Goal: Information Seeking & Learning: Learn about a topic

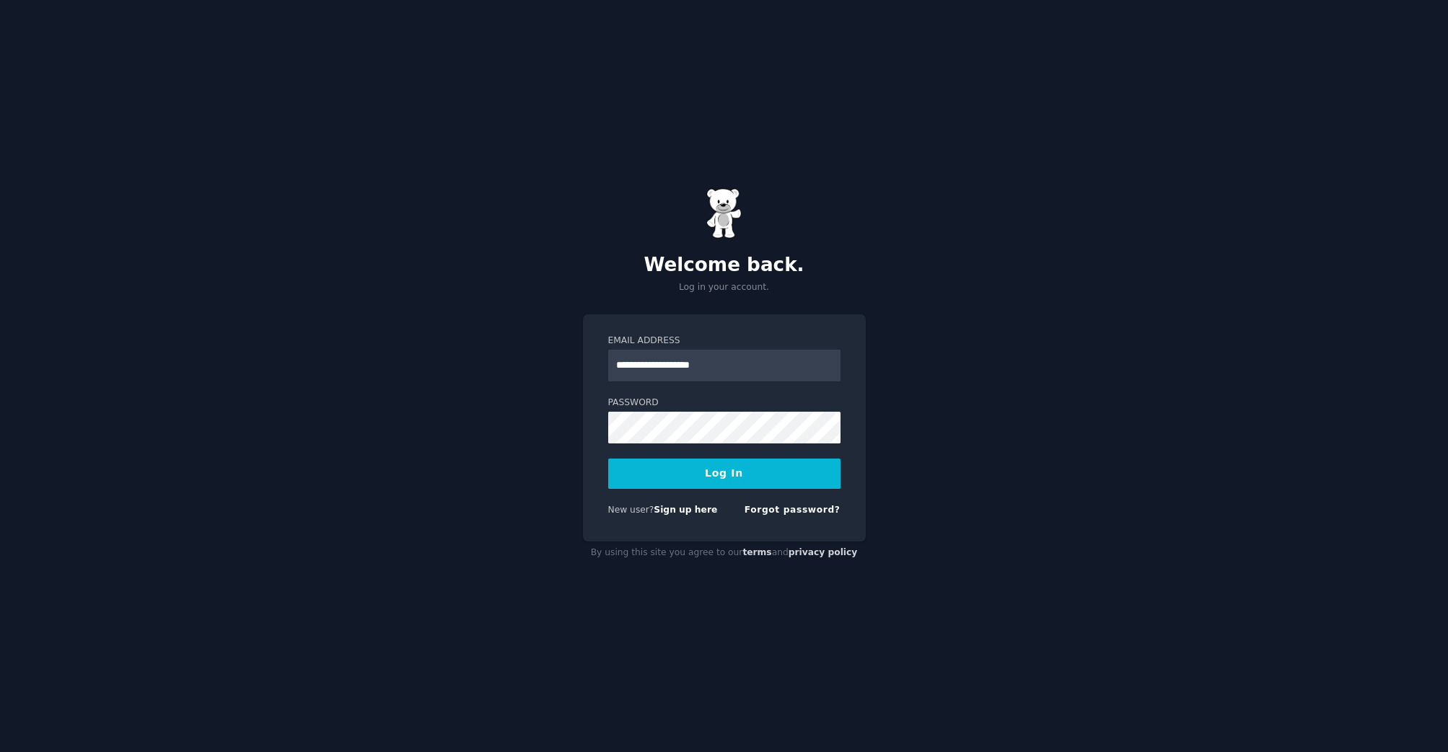
type input "**********"
click at [755, 476] on button "Log In" at bounding box center [724, 474] width 232 height 30
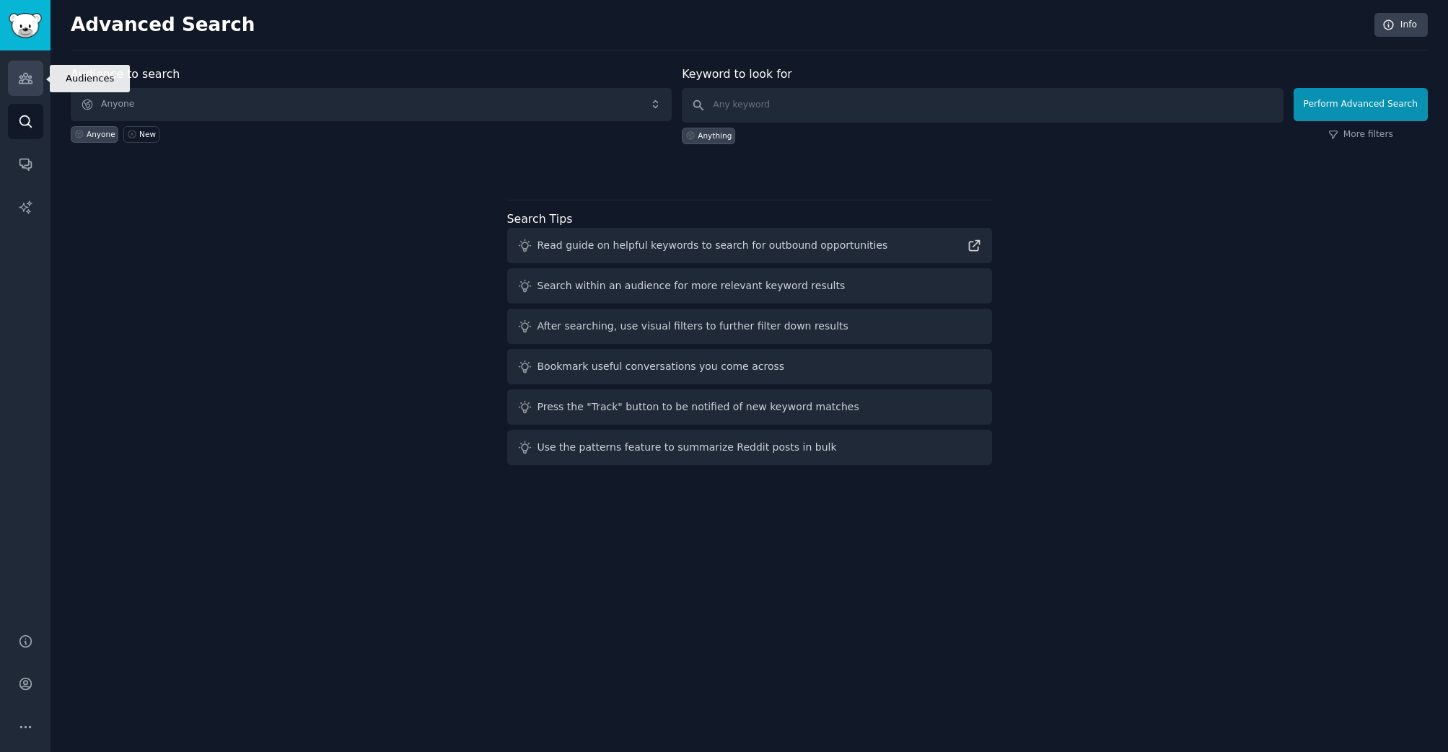
click at [25, 78] on icon "Sidebar" at bounding box center [25, 78] width 15 height 15
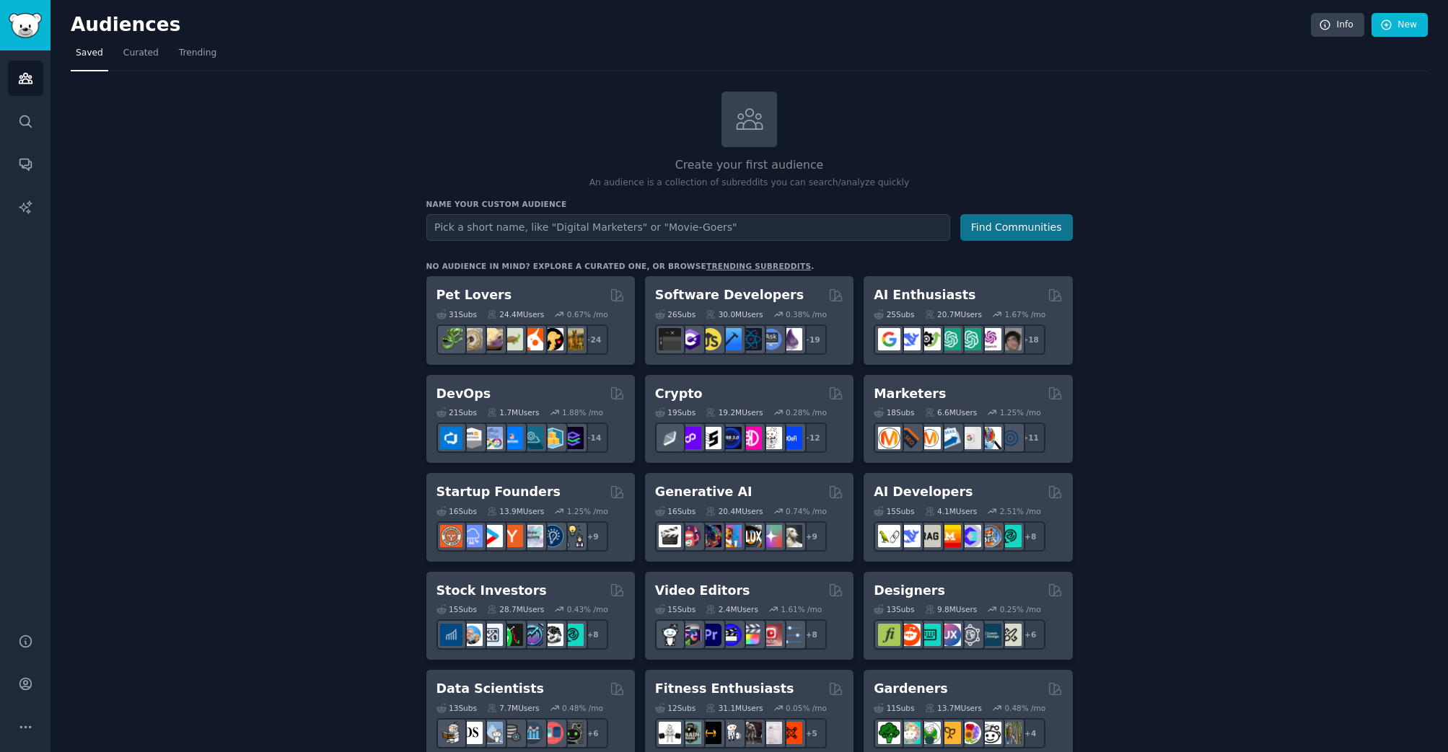
click at [992, 226] on button "Find Communities" at bounding box center [1016, 227] width 113 height 27
click at [206, 57] on span "Trending" at bounding box center [198, 53] width 38 height 13
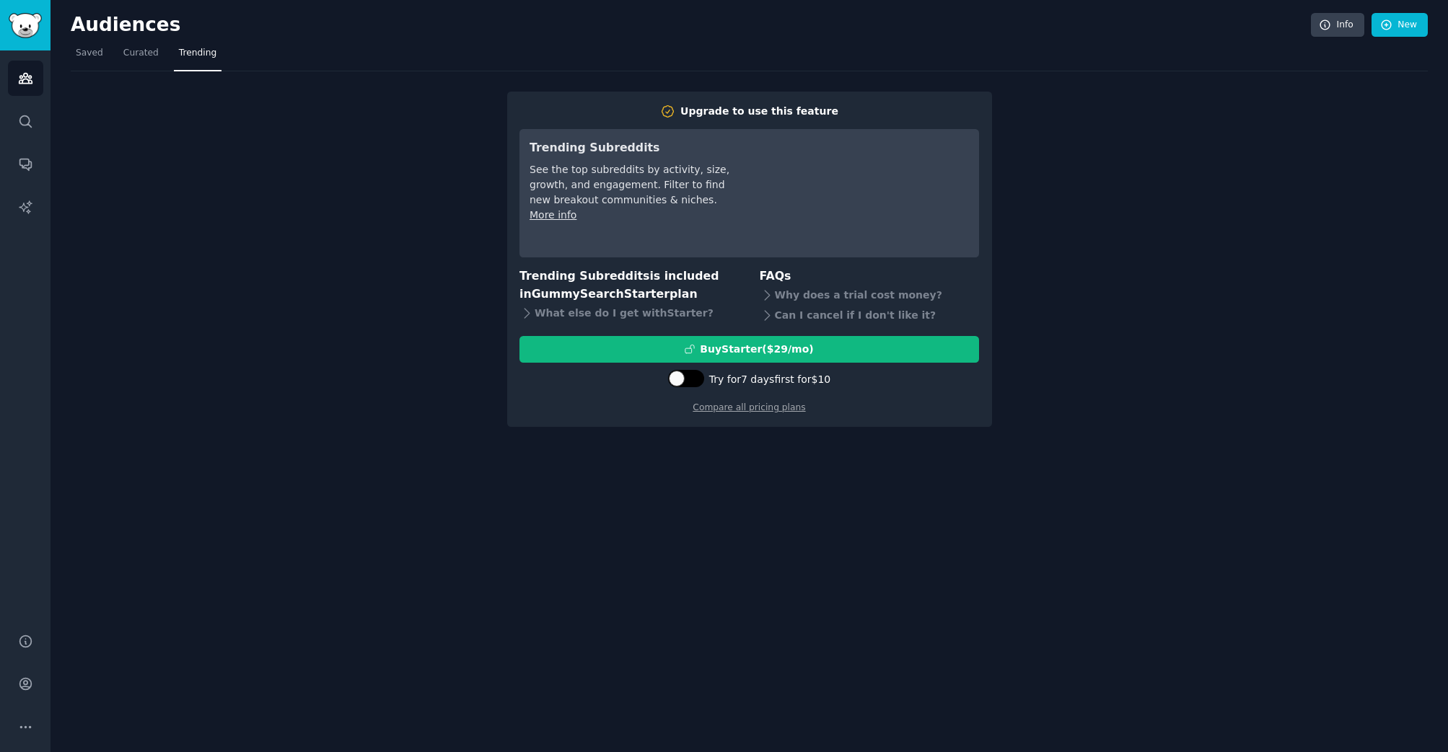
click at [685, 380] on div at bounding box center [686, 378] width 36 height 17
checkbox input "true"
click at [563, 350] on div "Try Starter for $10" at bounding box center [749, 349] width 458 height 15
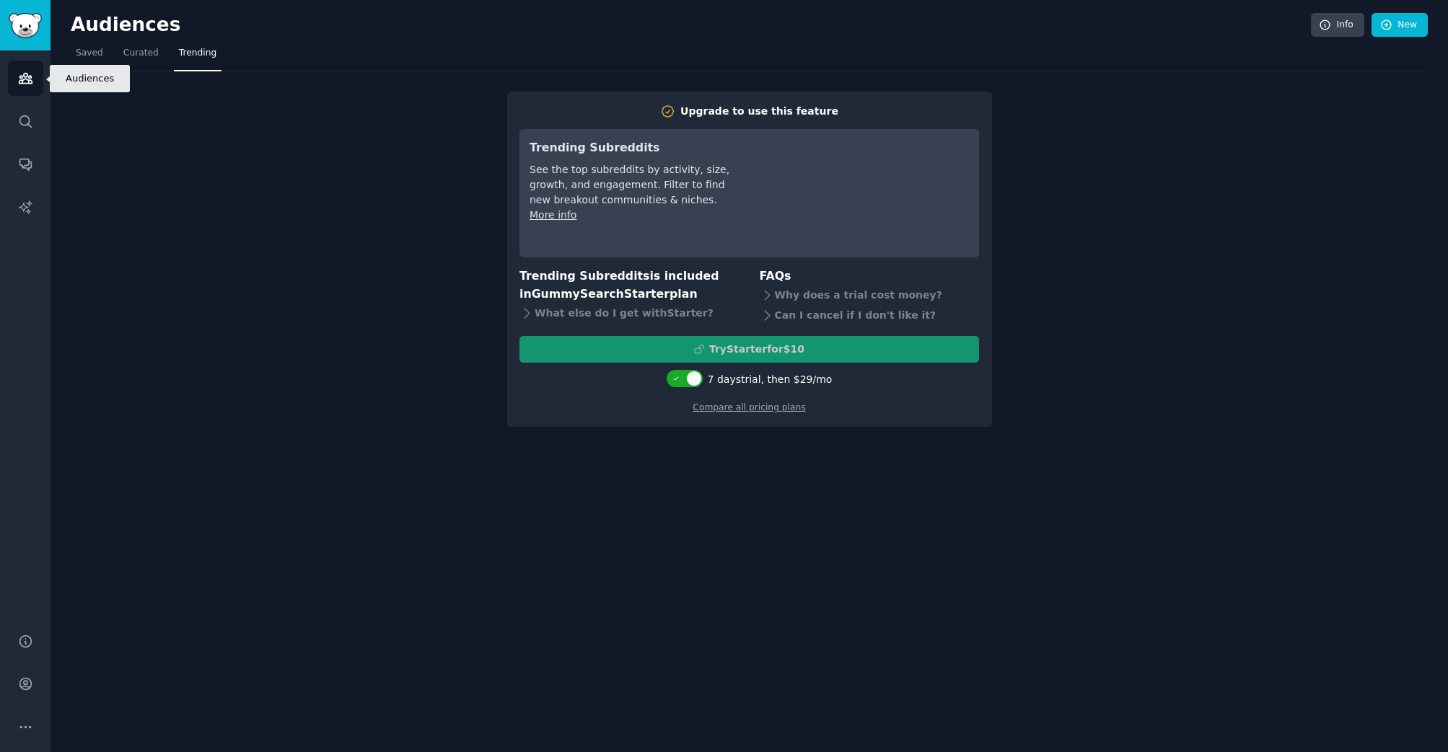
click at [23, 83] on icon "Sidebar" at bounding box center [25, 79] width 13 height 10
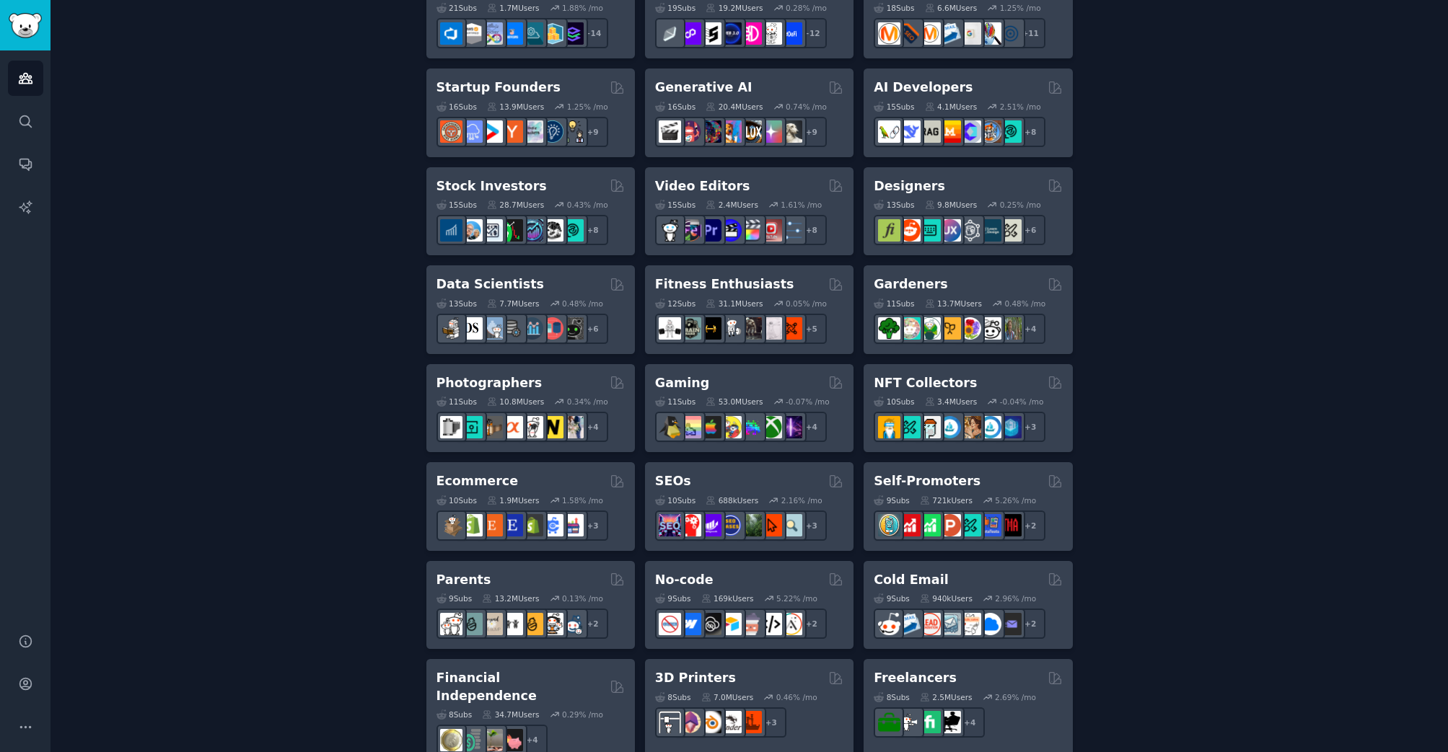
scroll to position [407, 0]
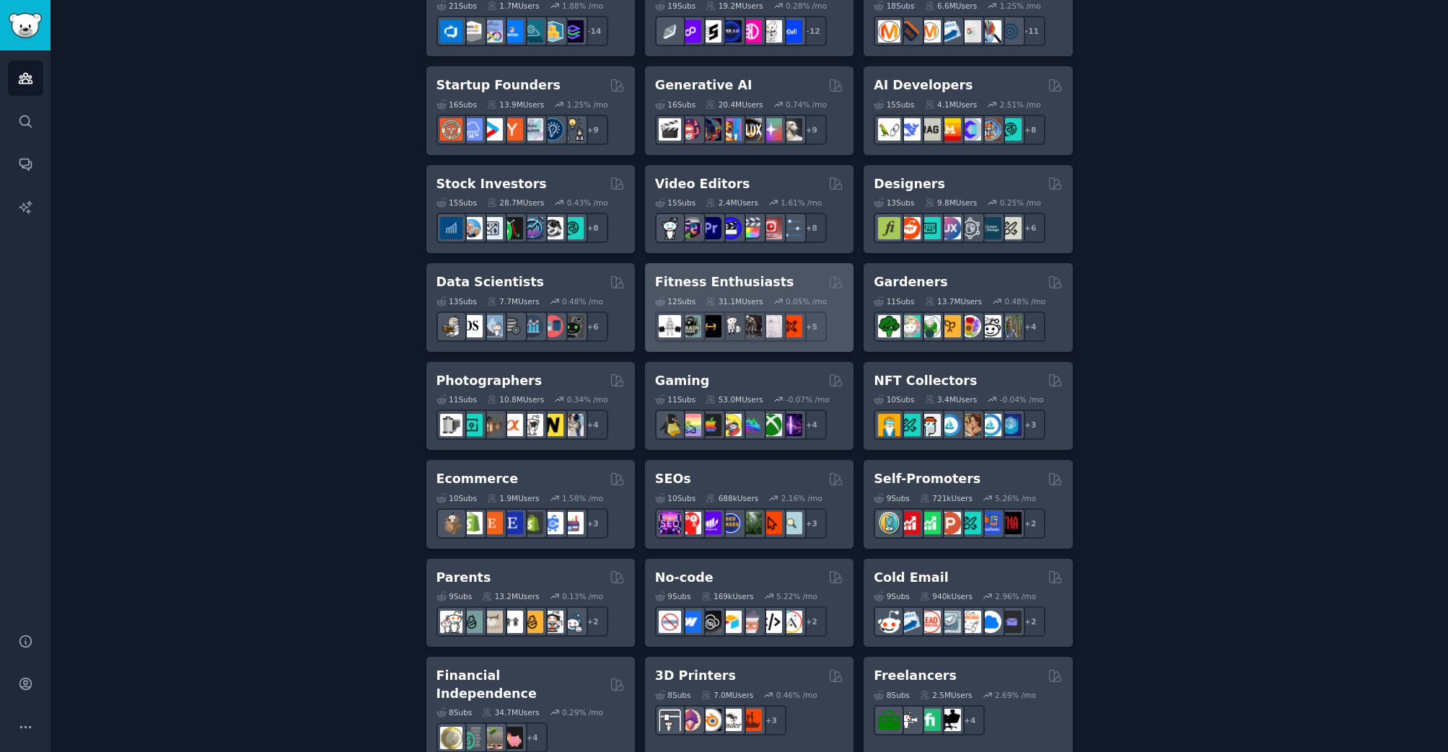
click at [755, 276] on h2 "Fitness Enthusiasts" at bounding box center [724, 282] width 139 height 18
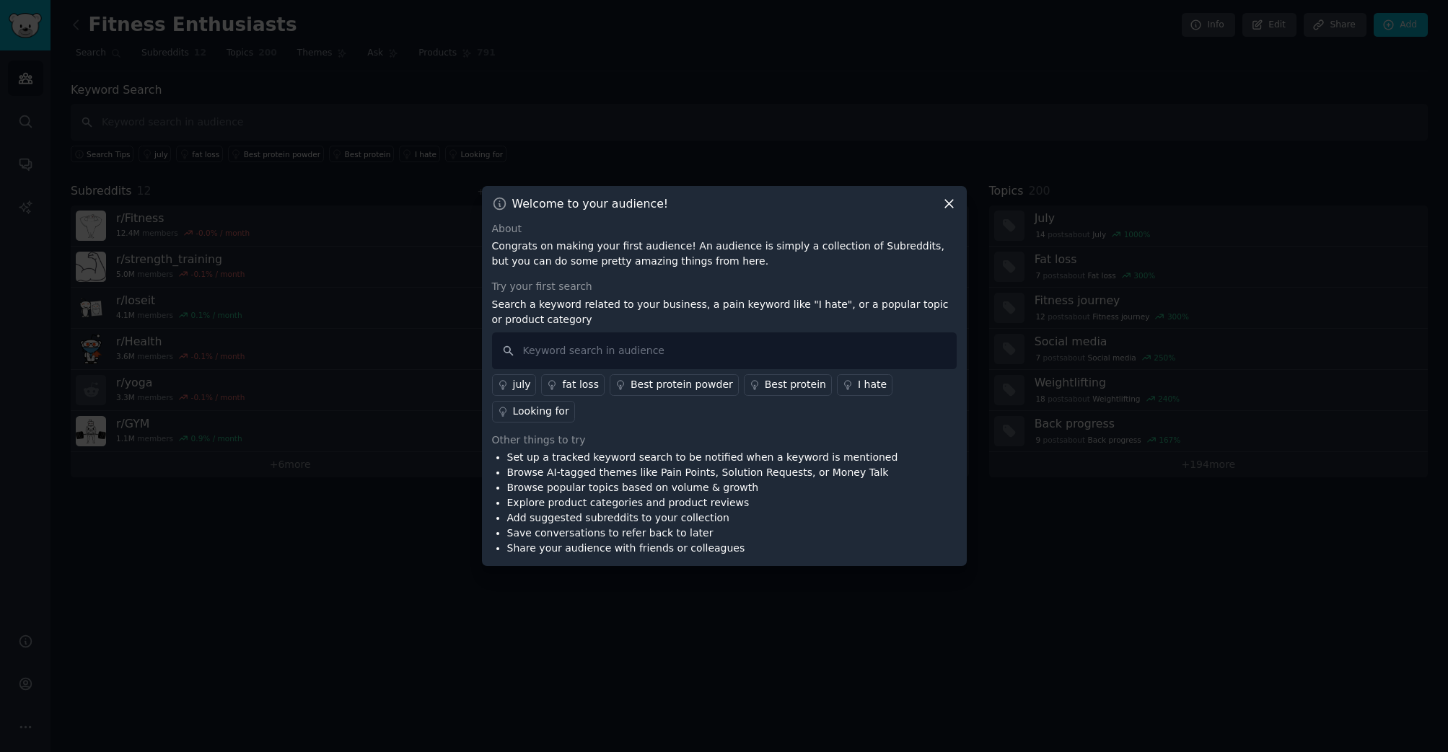
click at [858, 388] on div "I hate" at bounding box center [872, 384] width 29 height 15
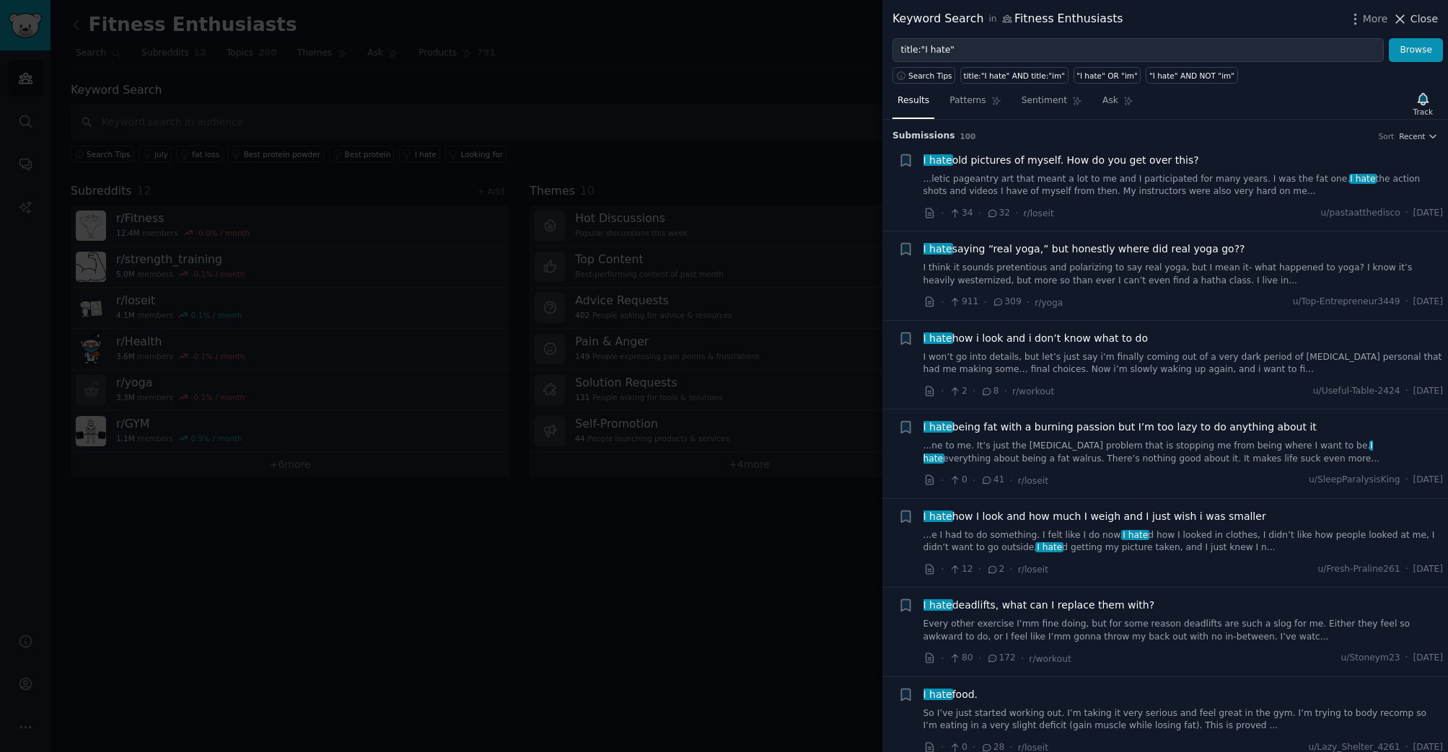
click at [1423, 18] on span "Close" at bounding box center [1423, 19] width 27 height 15
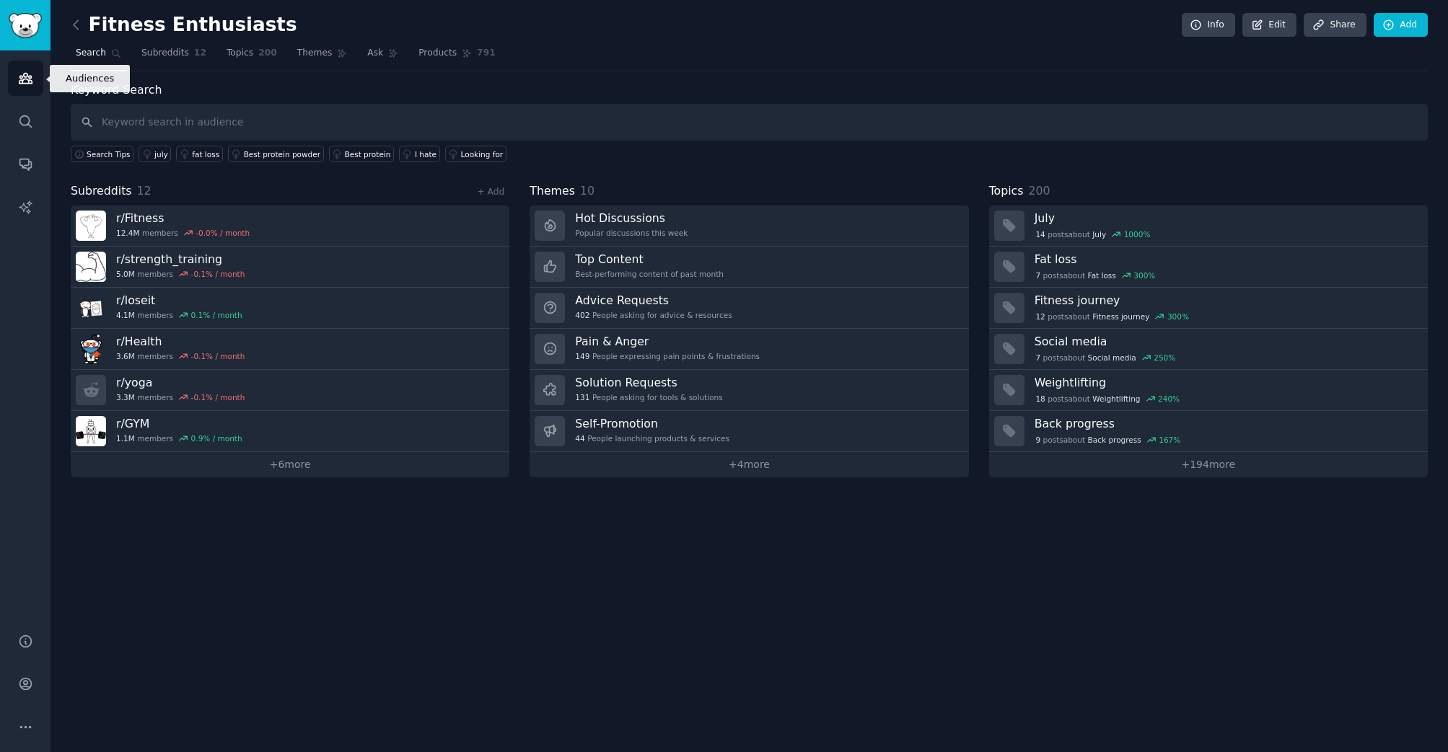
click at [25, 77] on icon "Sidebar" at bounding box center [25, 79] width 13 height 10
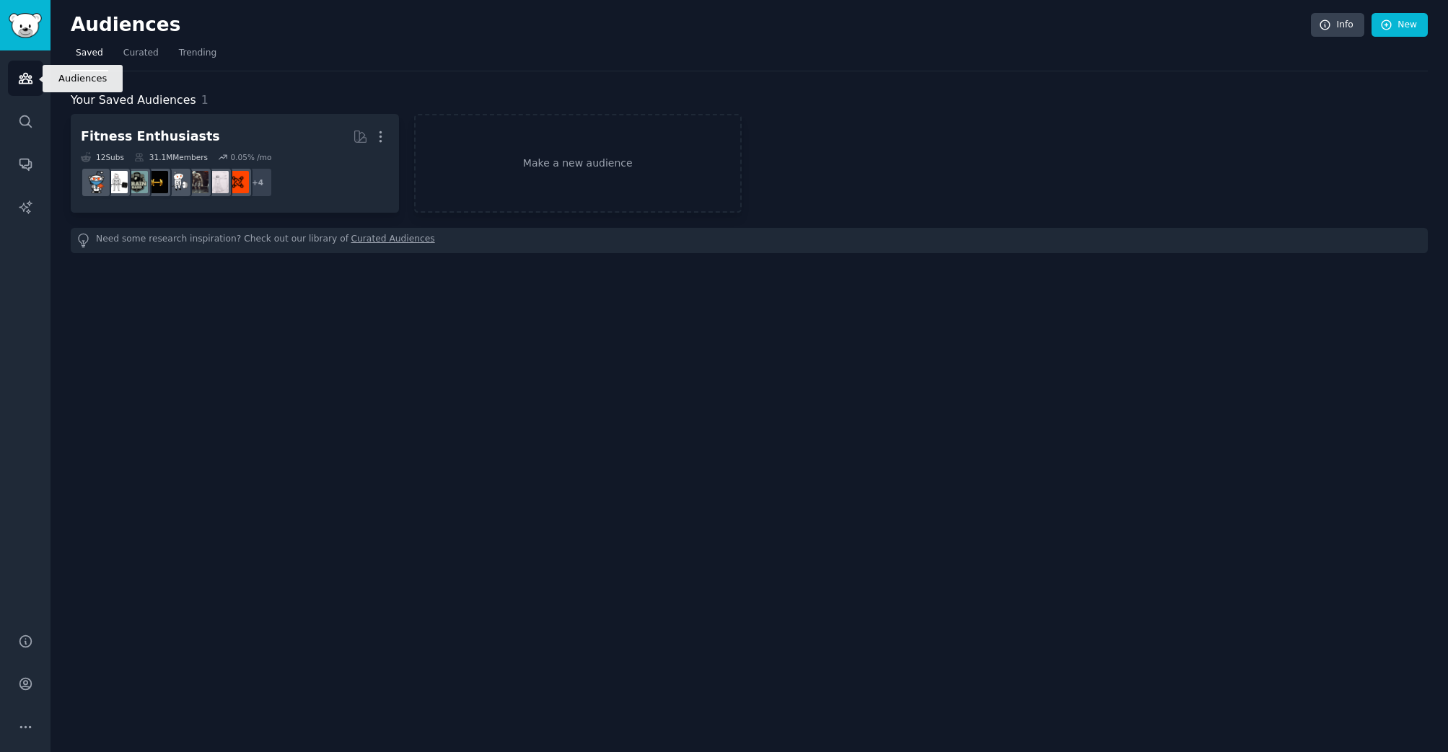
click at [33, 75] on link "Audiences" at bounding box center [25, 78] width 35 height 35
click at [199, 53] on span "Trending" at bounding box center [198, 53] width 38 height 13
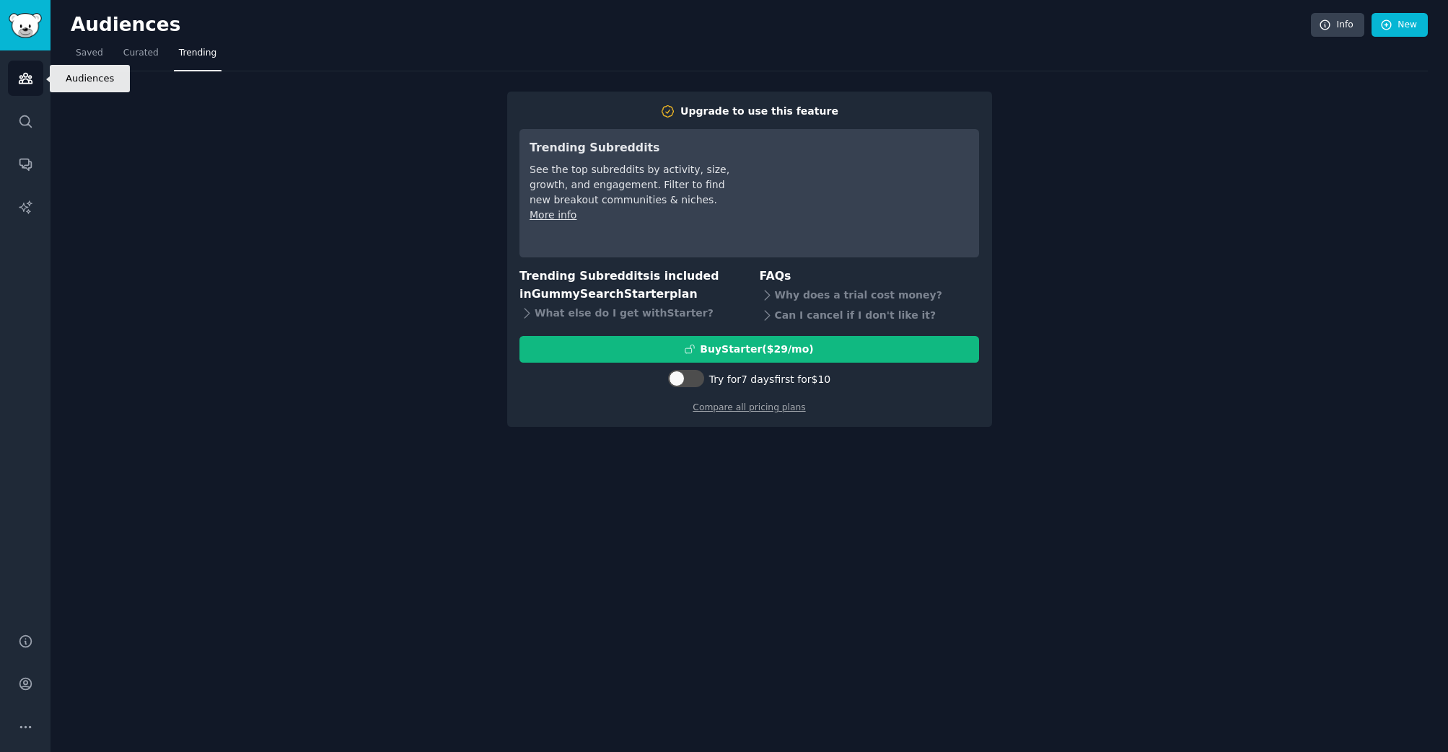
click at [21, 80] on icon "Sidebar" at bounding box center [25, 79] width 13 height 10
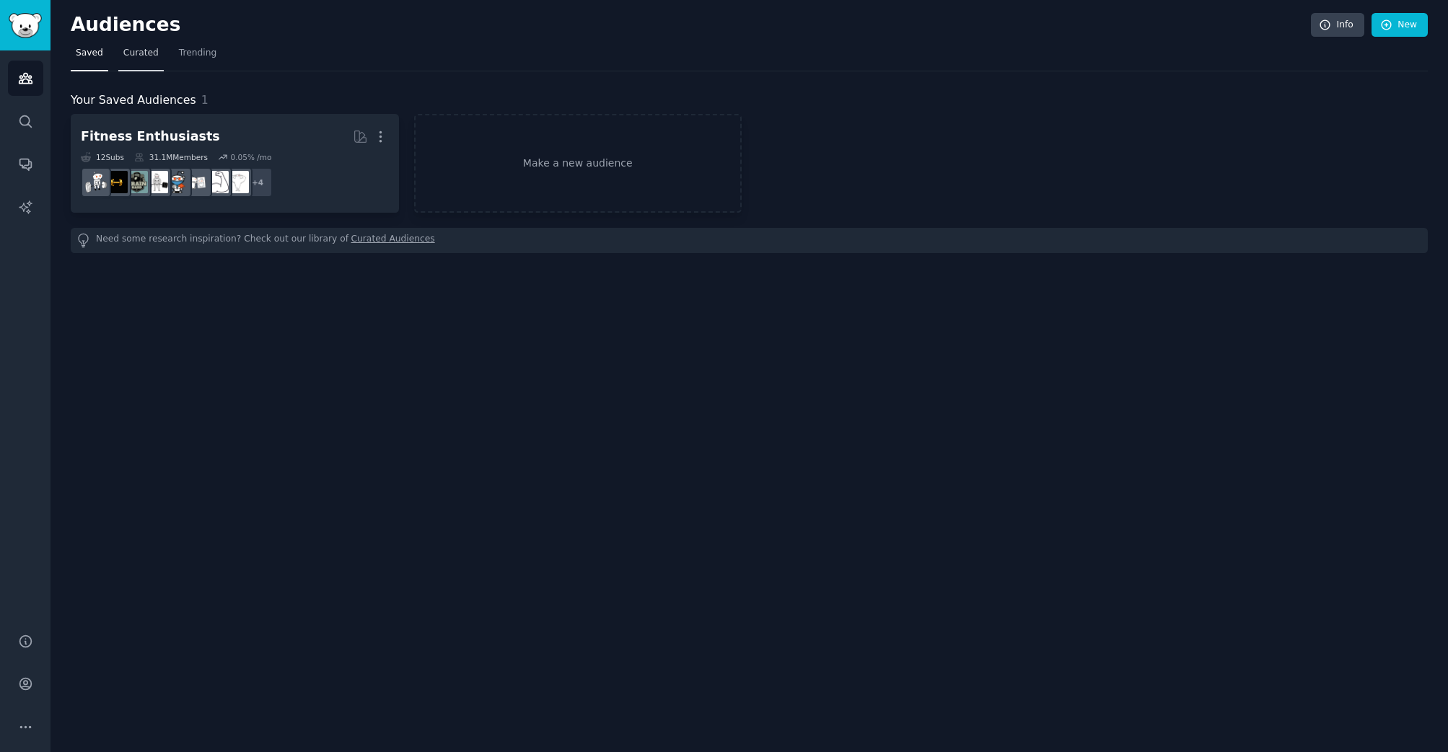
click at [141, 53] on span "Curated" at bounding box center [140, 53] width 35 height 13
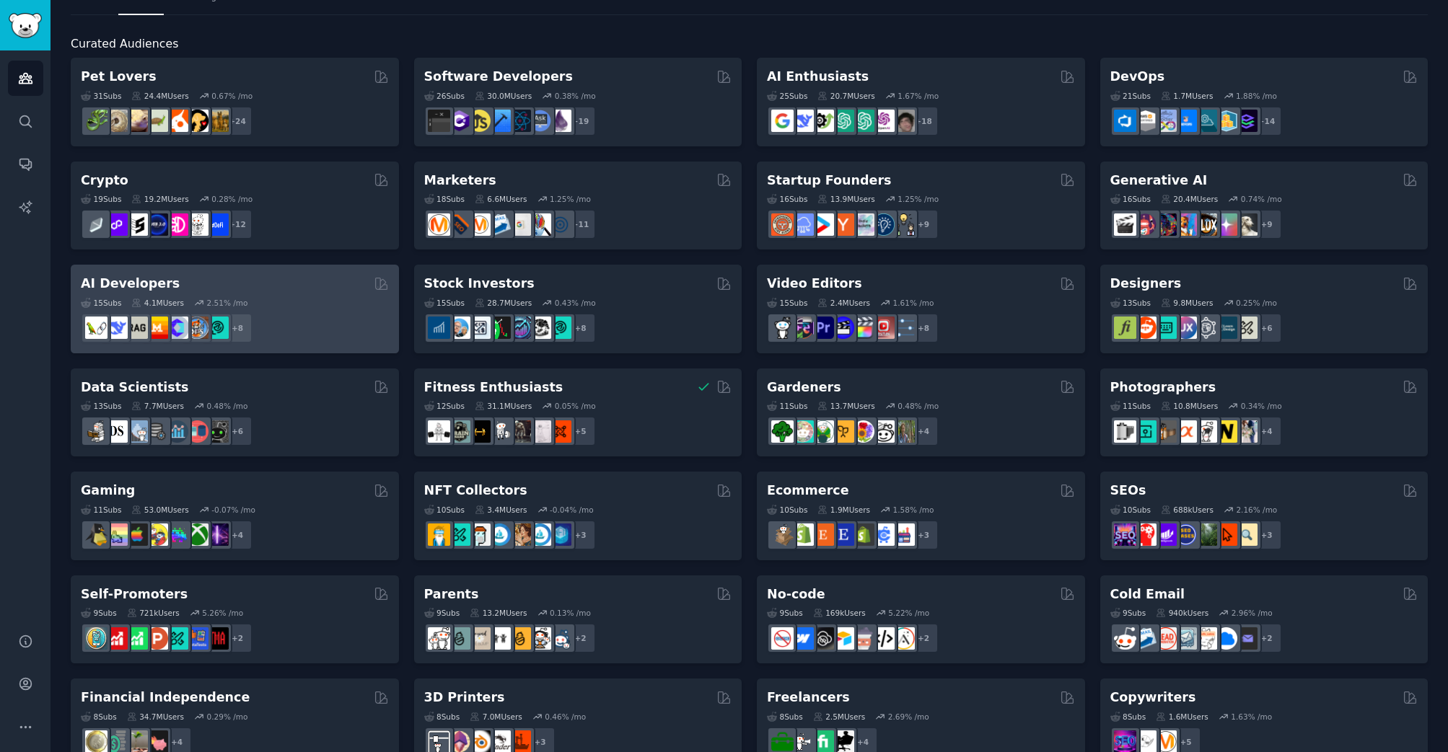
scroll to position [50, 0]
